Goal: Task Accomplishment & Management: Complete application form

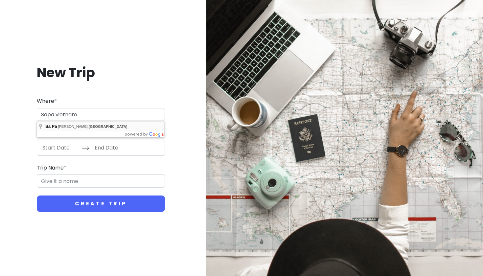
type input "Sa Pa, [GEOGRAPHIC_DATA], [GEOGRAPHIC_DATA]"
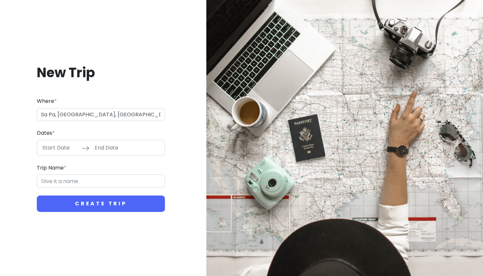
type input "Sa Pa Trip"
click at [62, 150] on input "Start Date" at bounding box center [60, 147] width 43 height 15
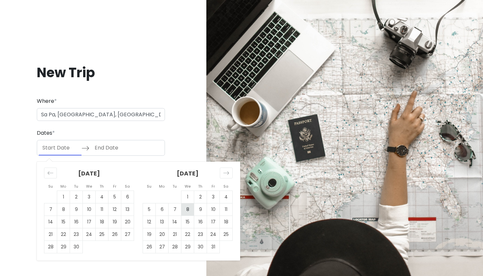
click at [192, 209] on td "8" at bounding box center [187, 209] width 13 height 12
type input "[DATE]"
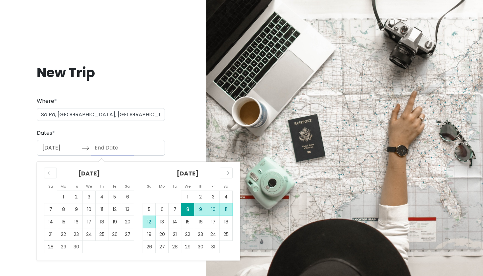
click at [149, 221] on td "12" at bounding box center [149, 222] width 13 height 12
type input "[DATE]"
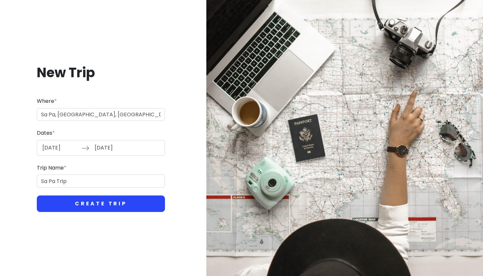
click at [125, 203] on button "Create Trip" at bounding box center [101, 204] width 128 height 16
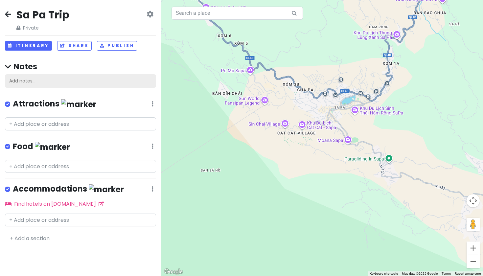
click at [129, 84] on div "Add notes..." at bounding box center [80, 81] width 151 height 14
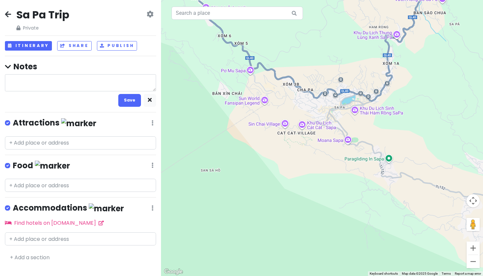
type textarea "x"
type textarea "p"
type textarea "x"
type textarea "ph"
type textarea "x"
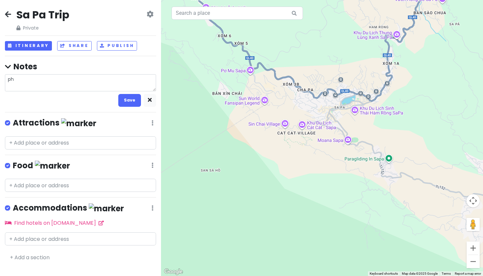
type textarea "pha"
type textarea "x"
type textarea "[PERSON_NAME]"
type textarea "x"
type textarea "phans"
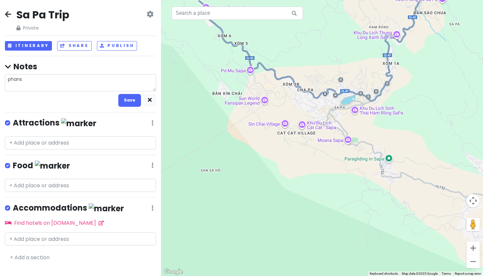
type textarea "x"
type textarea "phansi"
type textarea "x"
type textarea "phansi"
type textarea "x"
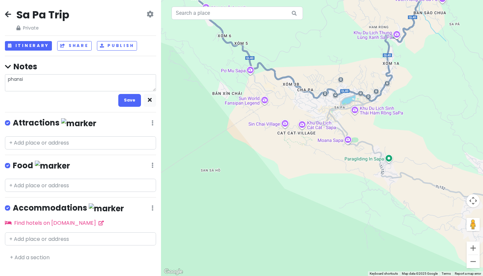
type textarea "phansi c"
type textarea "x"
type textarea "phansi ca"
type textarea "x"
type textarea "phansi caf"
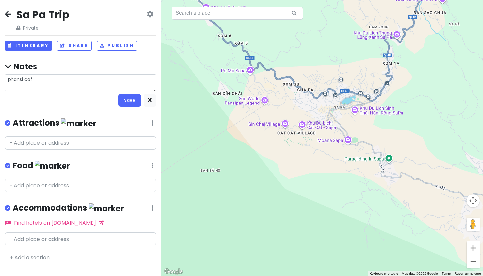
type textarea "x"
type textarea "phansi cafe"
type textarea "x"
type textarea "phansi cafe"
type textarea "x"
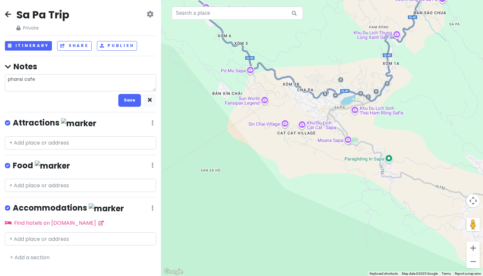
type textarea "phansi cafe s"
type textarea "x"
type textarea "phansi cafe sa"
type textarea "x"
type textarea "phansi cafe sap"
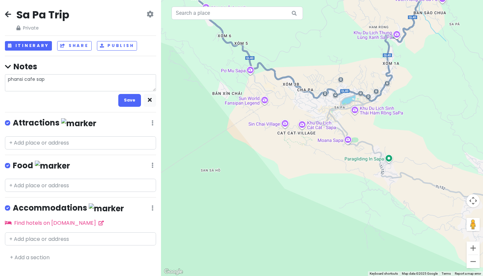
type textarea "x"
type textarea "phansi cafe sapa"
type textarea "x"
type textarea "phansi cafe sapa"
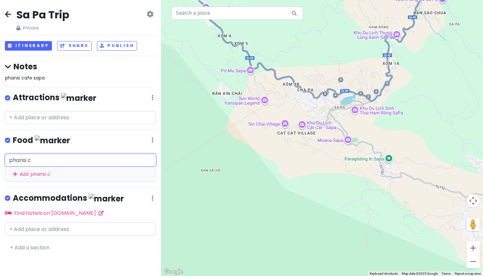
type input "phansi"
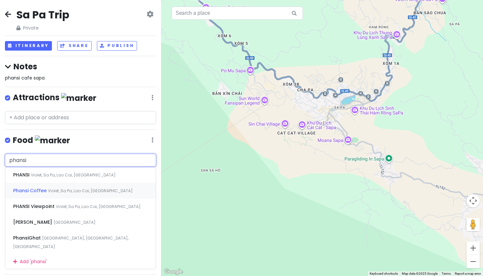
click at [43, 192] on div "Phansi Coffee Violet, Sa Pa, Lao Cai, [GEOGRAPHIC_DATA]" at bounding box center [80, 191] width 150 height 16
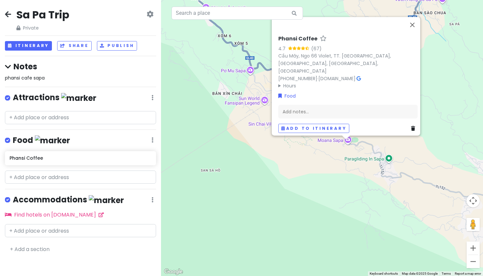
click at [367, 168] on div "Phansi Coffee 4.7 (67) Cầu Mây, Ngo 66 Violet, TT. [GEOGRAPHIC_DATA], [GEOGRAPH…" at bounding box center [322, 138] width 322 height 276
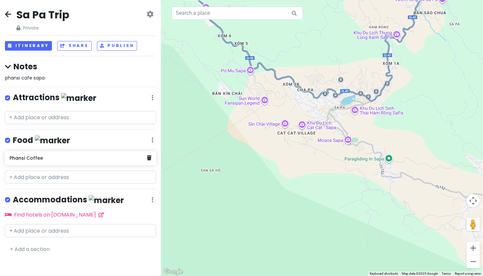
click at [77, 155] on h6 "Phansi Coffee" at bounding box center [78, 158] width 137 height 6
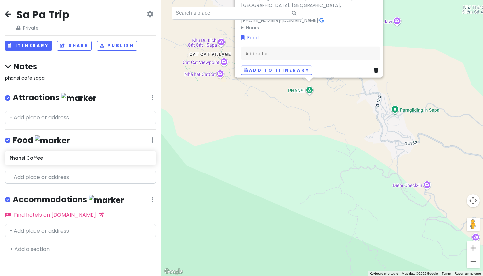
click at [406, 109] on div "Phansi Coffee 4.7 (67) Cầu Mây, Ngo 66 Violet, TT. [GEOGRAPHIC_DATA], [GEOGRAPH…" at bounding box center [322, 138] width 322 height 276
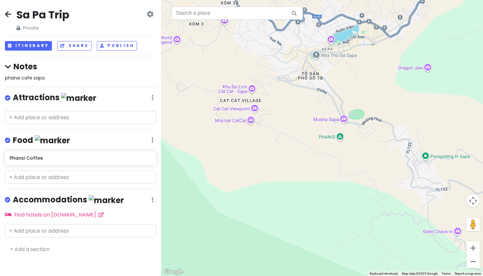
drag, startPoint x: 236, startPoint y: 57, endPoint x: 292, endPoint y: 129, distance: 91.8
click at [292, 129] on div at bounding box center [322, 138] width 322 height 276
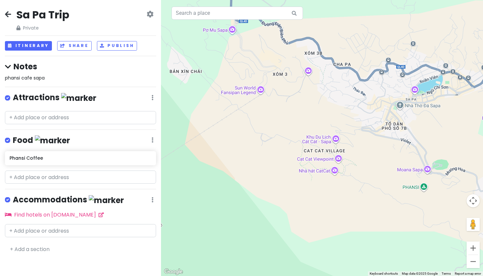
drag, startPoint x: 255, startPoint y: 90, endPoint x: 340, endPoint y: 122, distance: 90.5
click at [340, 122] on div at bounding box center [322, 138] width 322 height 276
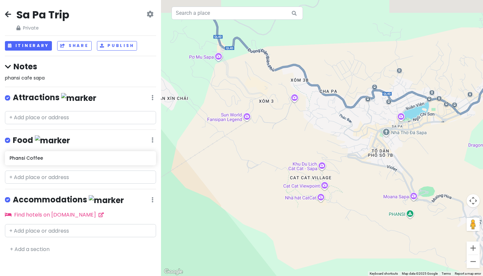
drag, startPoint x: 297, startPoint y: 103, endPoint x: 284, endPoint y: 129, distance: 29.7
click at [284, 129] on div at bounding box center [322, 138] width 322 height 276
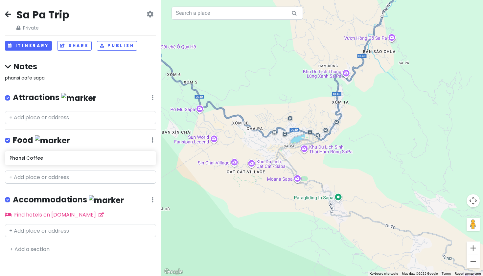
click at [286, 166] on div at bounding box center [322, 138] width 322 height 276
click at [285, 165] on div at bounding box center [322, 138] width 322 height 276
